Goal: Navigation & Orientation: Find specific page/section

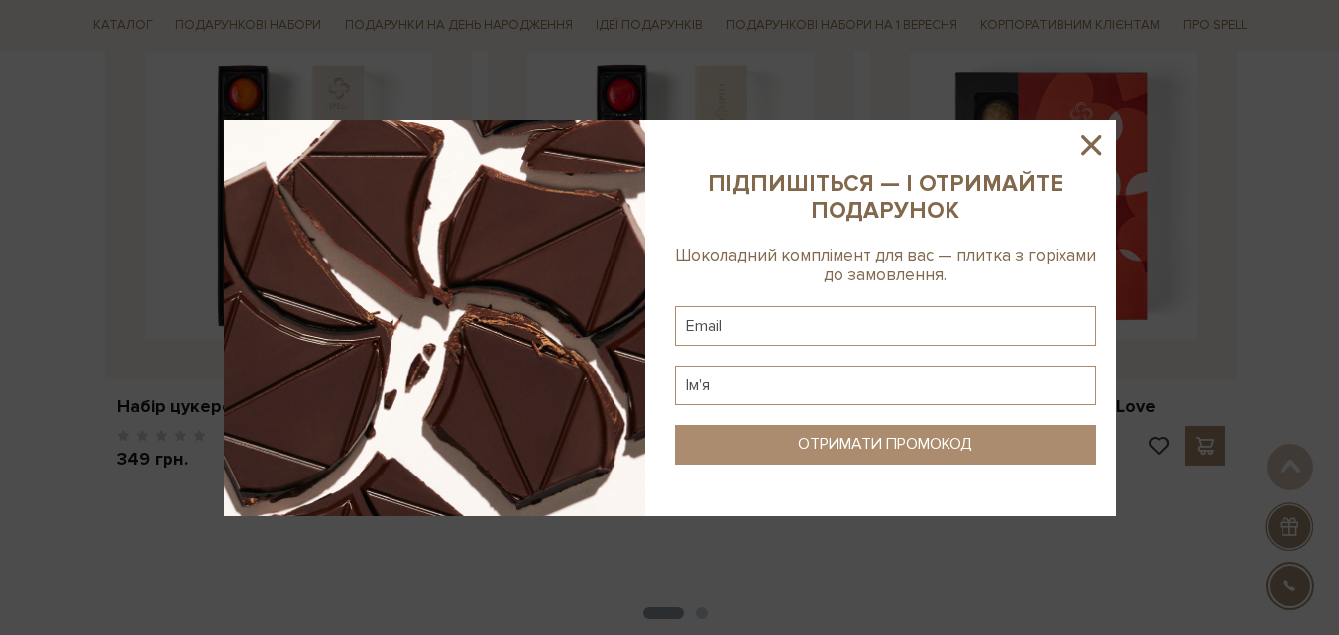
scroll to position [1586, 0]
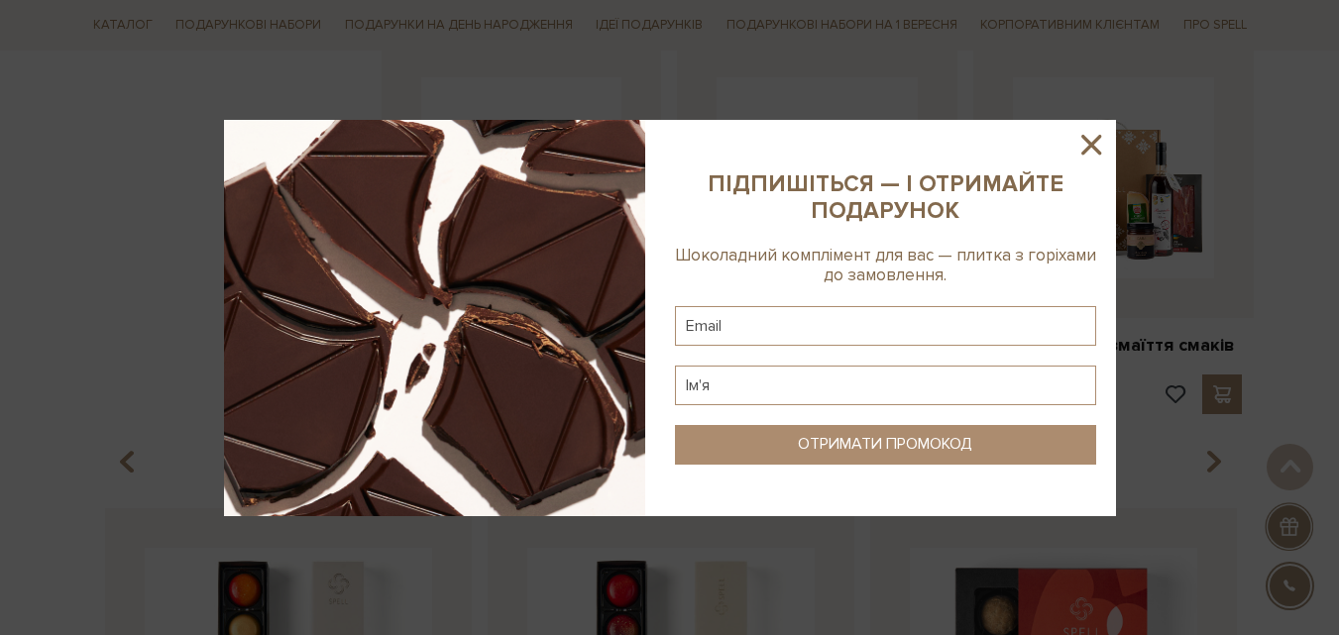
click at [1085, 135] on icon at bounding box center [1092, 145] width 34 height 34
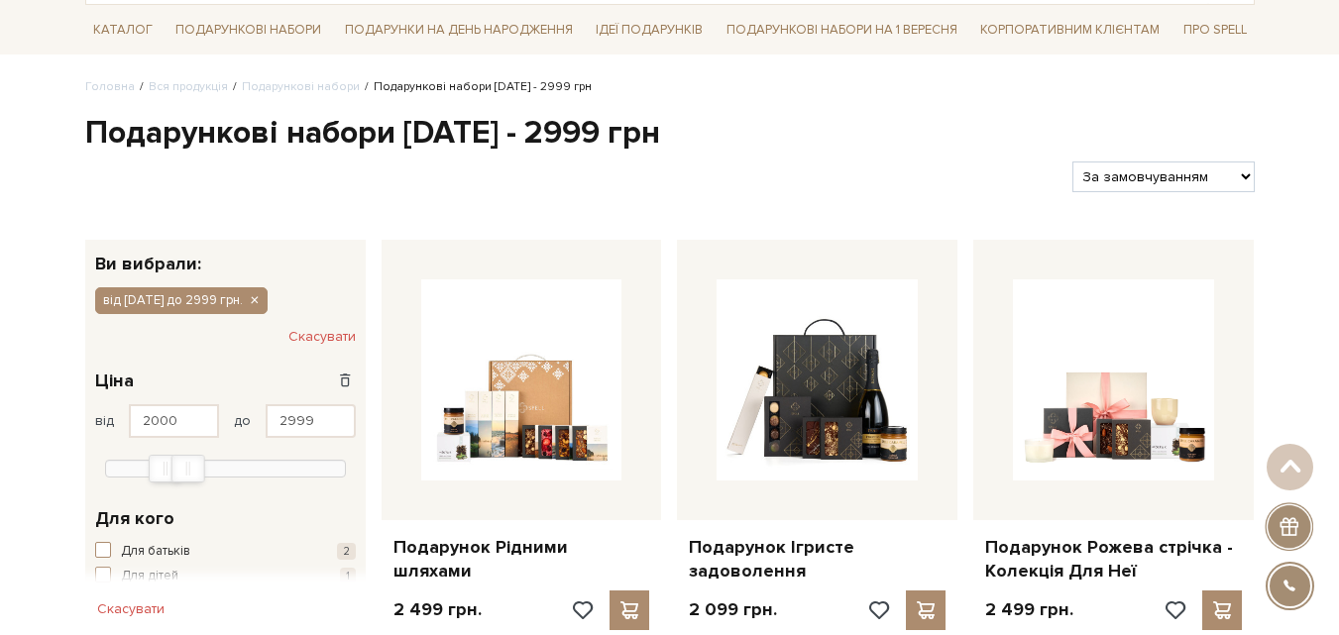
scroll to position [0, 0]
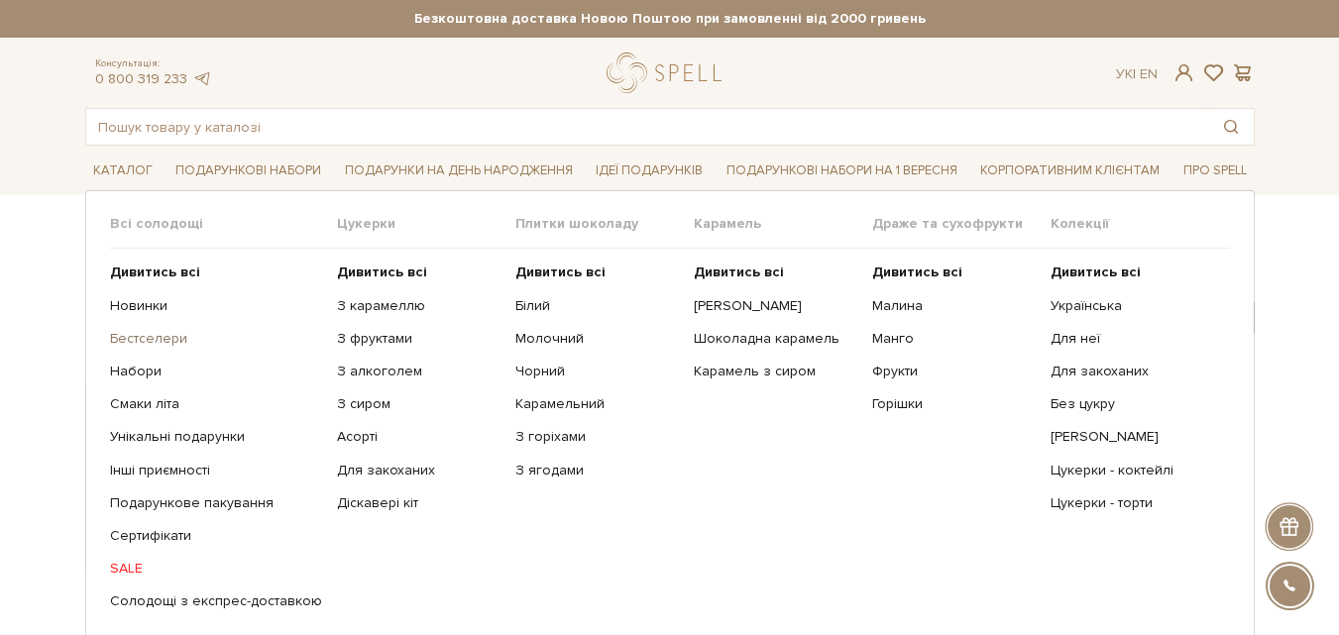
click at [150, 335] on link "Бестселери" at bounding box center [216, 339] width 212 height 18
click at [140, 402] on link "Смаки літа" at bounding box center [216, 405] width 212 height 18
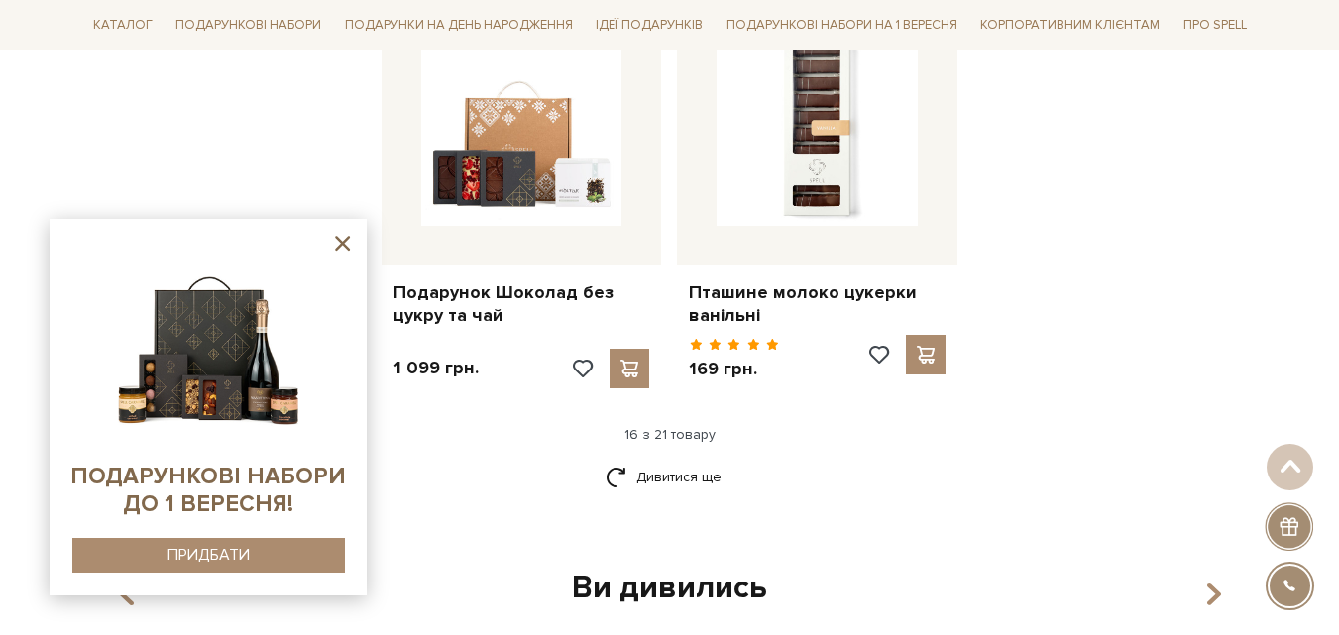
scroll to position [2280, 0]
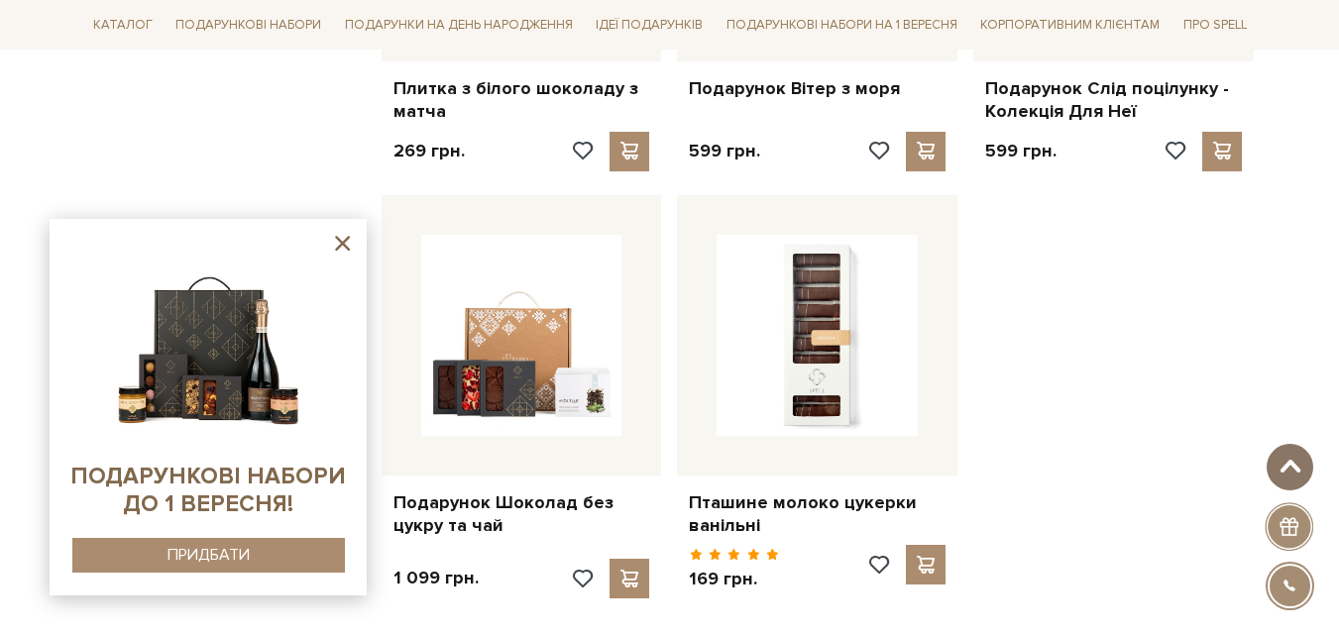
click at [1294, 461] on span at bounding box center [1290, 467] width 33 height 16
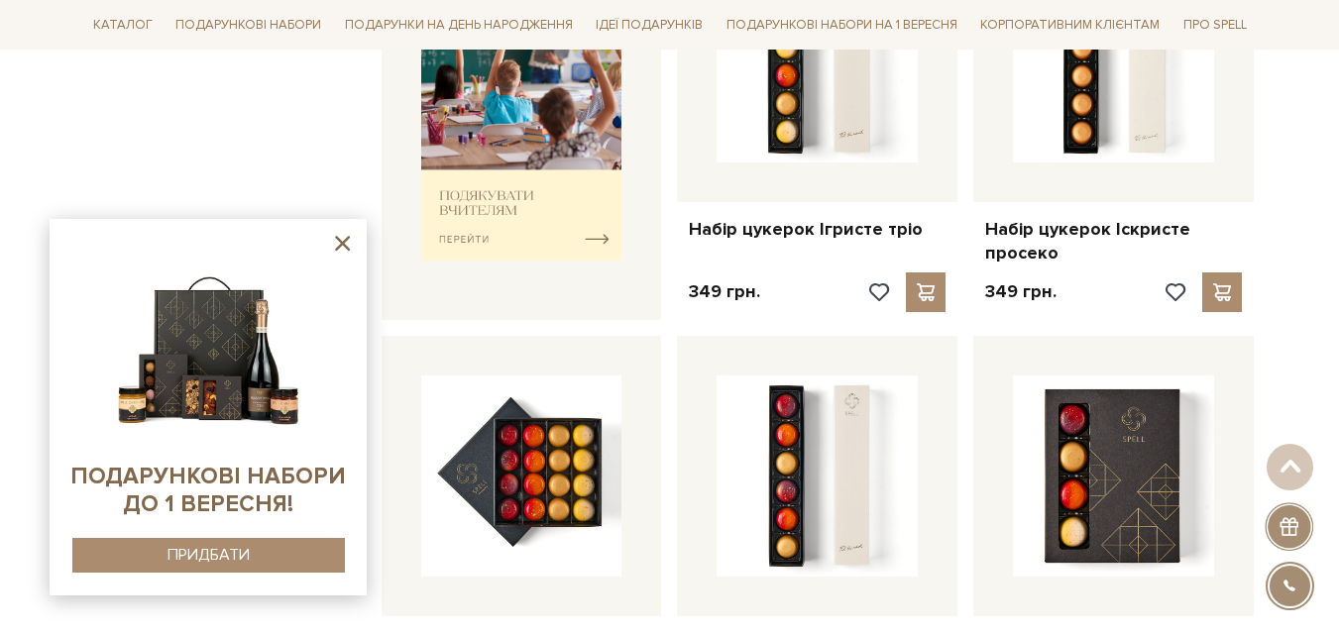
scroll to position [793, 0]
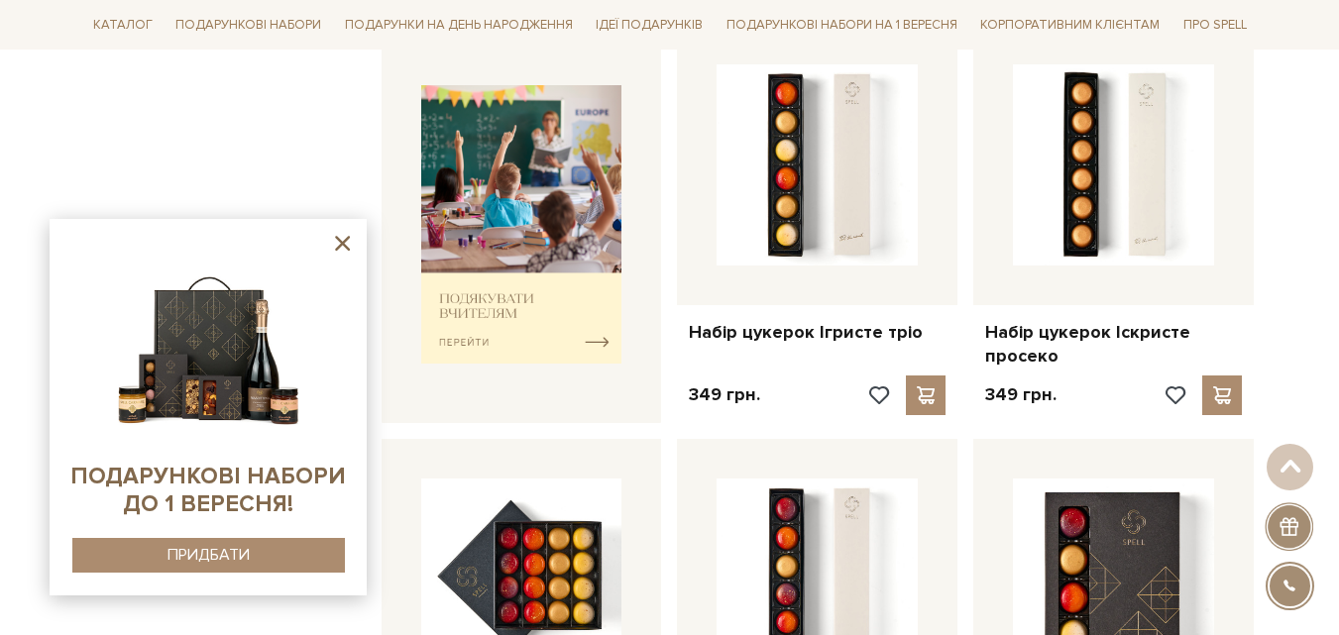
click at [337, 238] on icon at bounding box center [342, 243] width 15 height 15
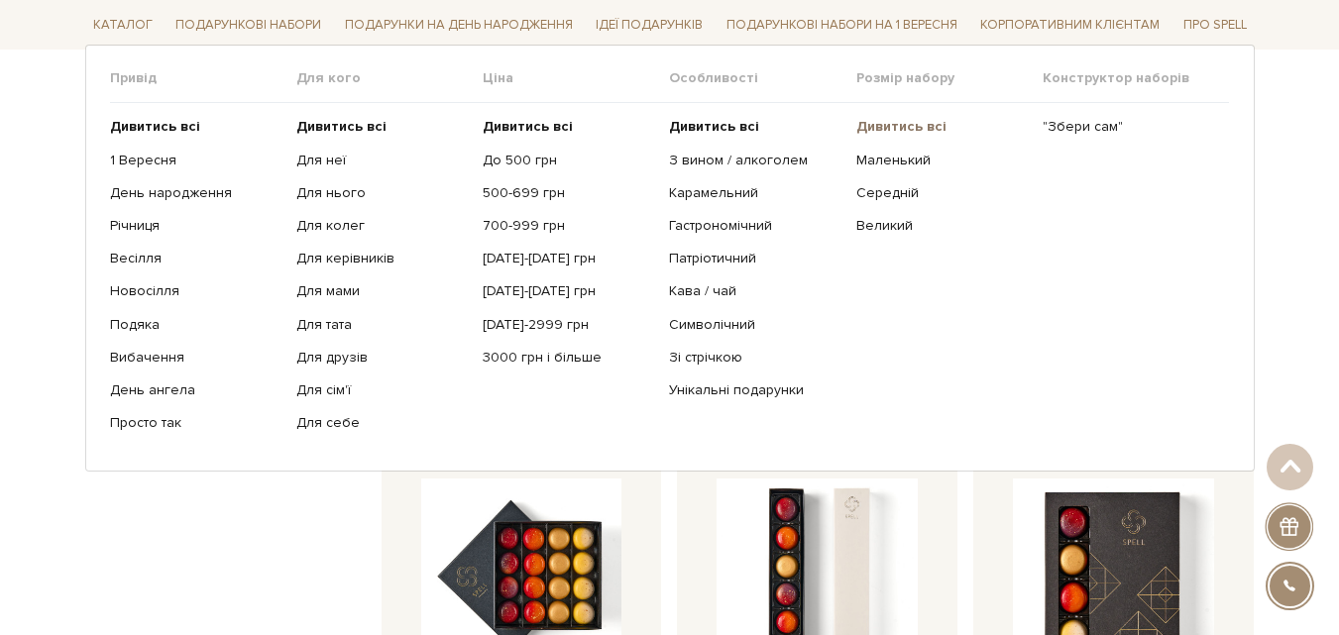
click at [895, 119] on b "Дивитись всі" at bounding box center [901, 126] width 90 height 17
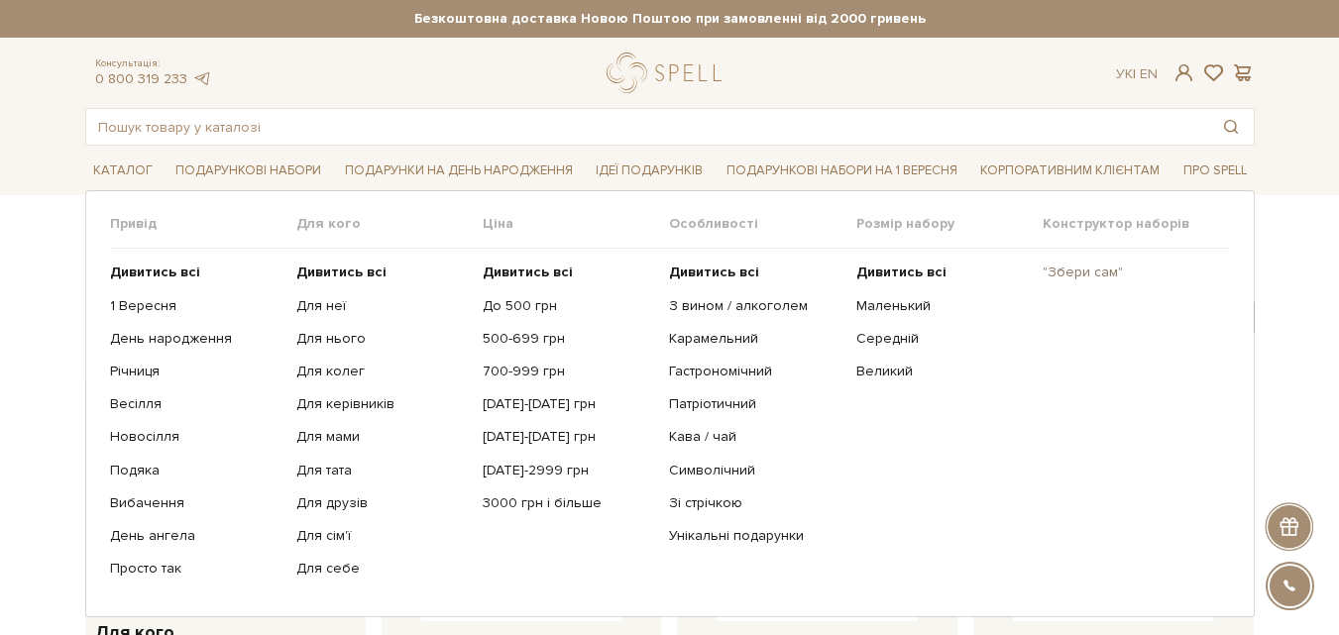
click at [1065, 274] on link ""Збери сам"" at bounding box center [1128, 273] width 171 height 18
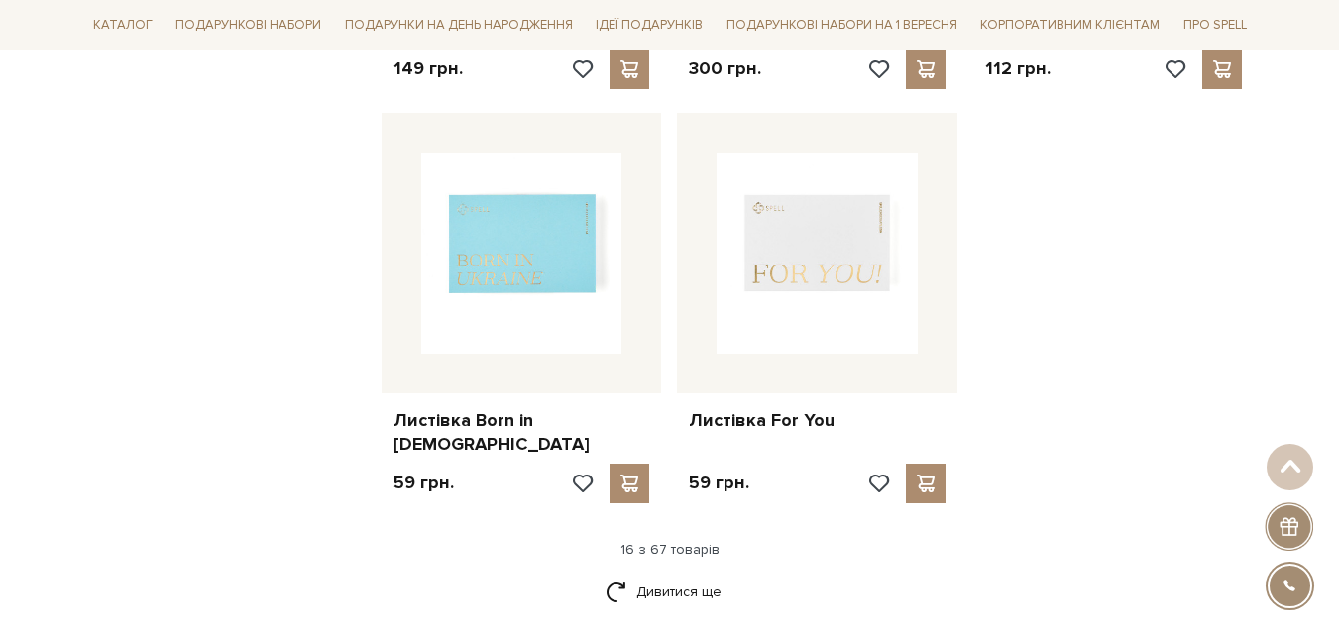
scroll to position [2478, 0]
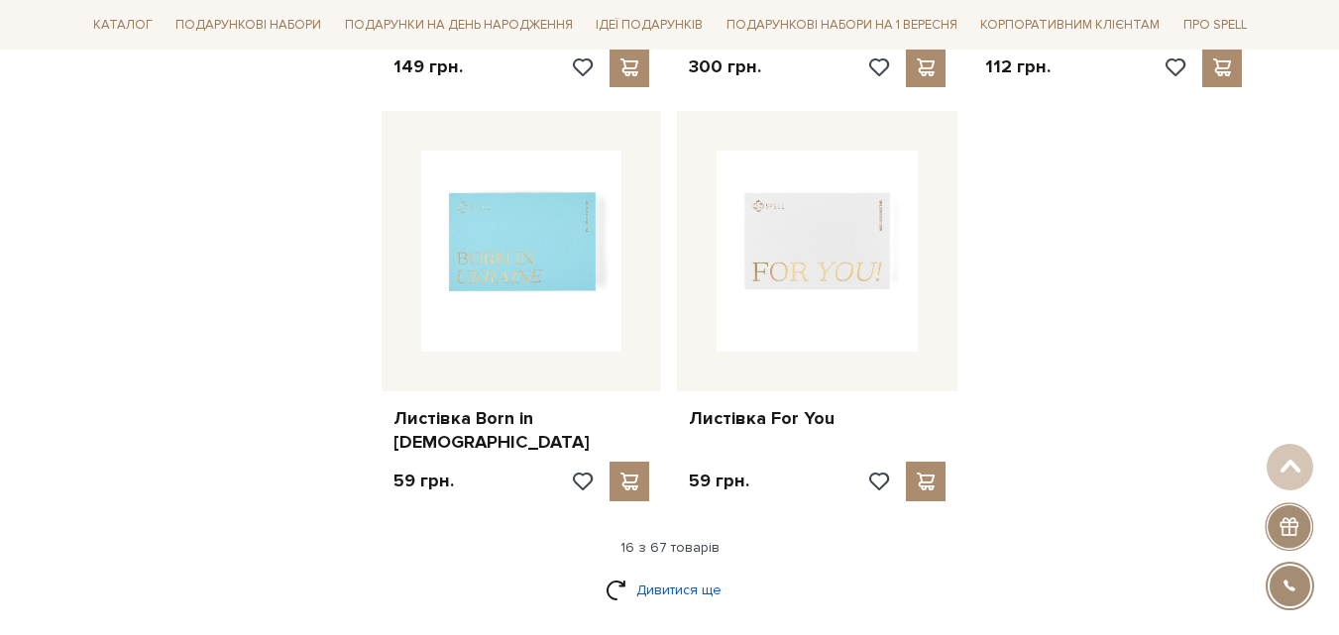
click at [650, 573] on link "Дивитися ще" at bounding box center [670, 590] width 129 height 35
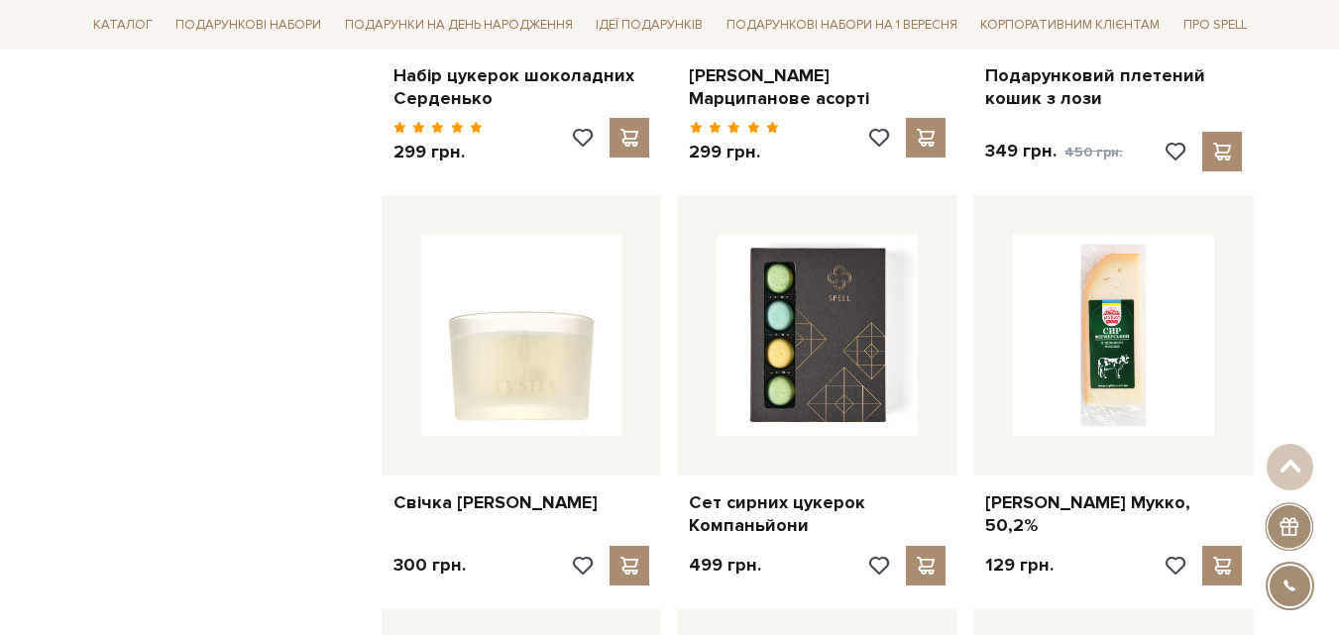
scroll to position [4560, 0]
